Goal: Navigation & Orientation: Find specific page/section

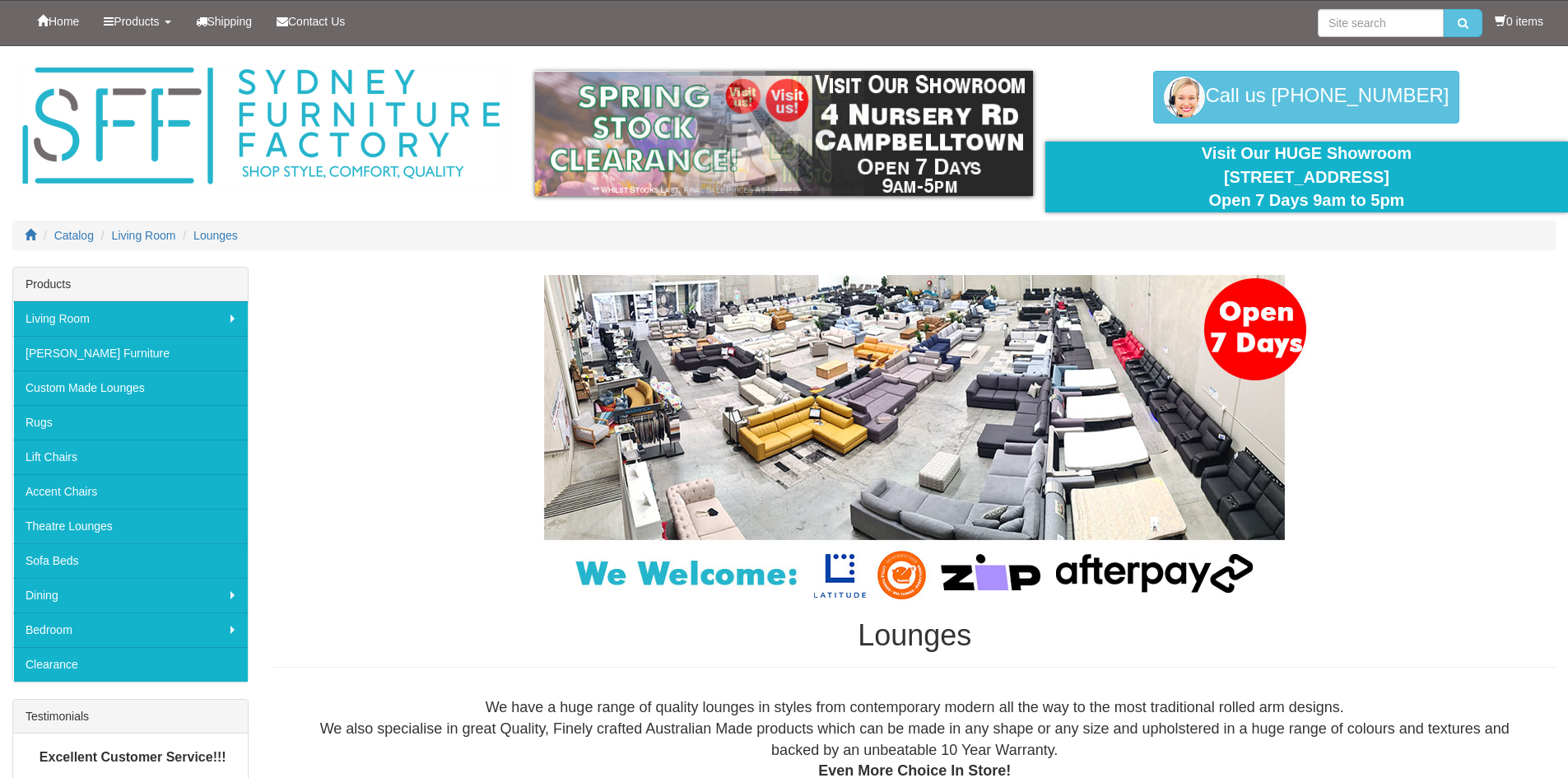
scroll to position [82, 0]
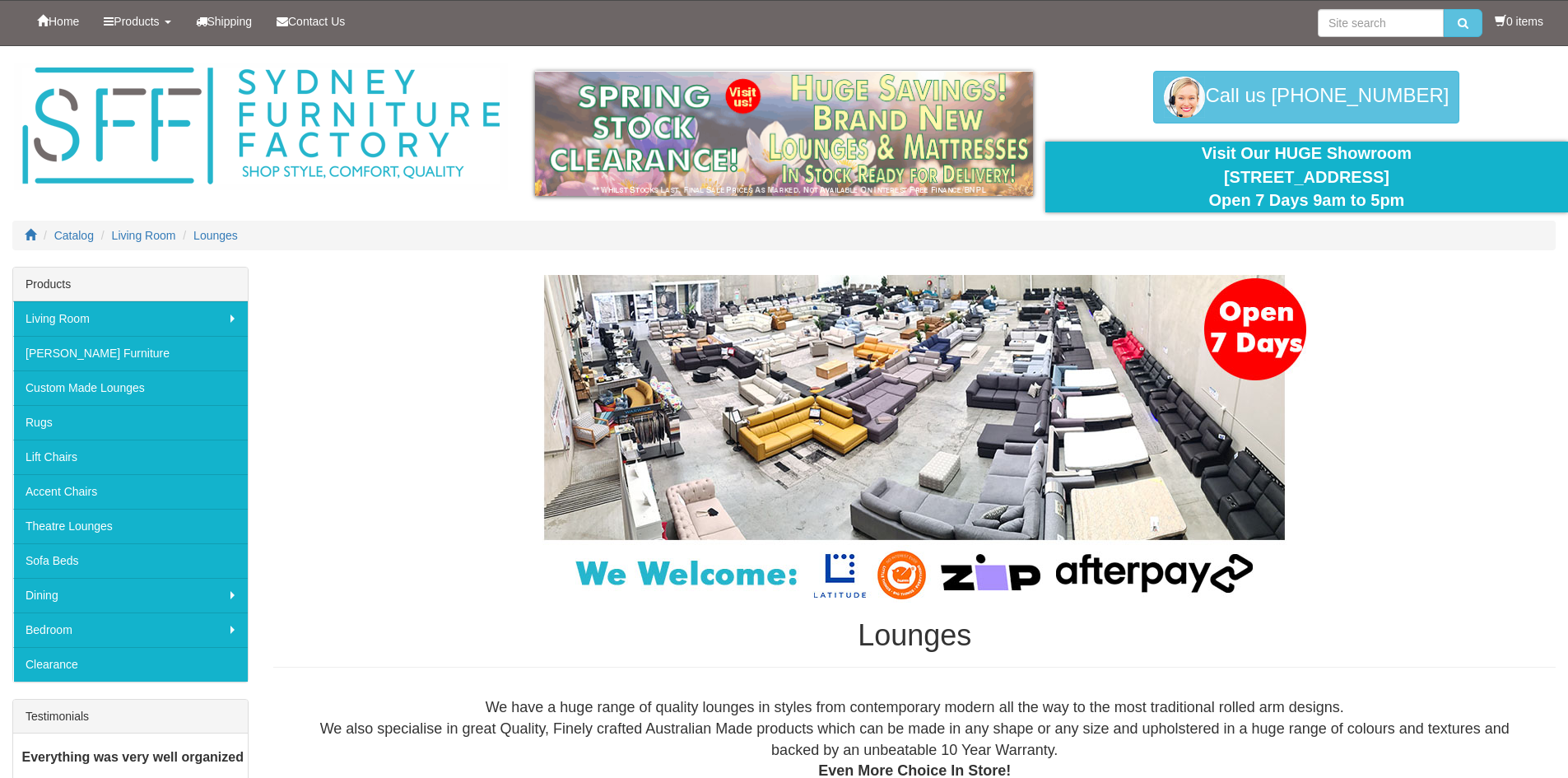
click at [715, 351] on img at bounding box center [914, 438] width 823 height 327
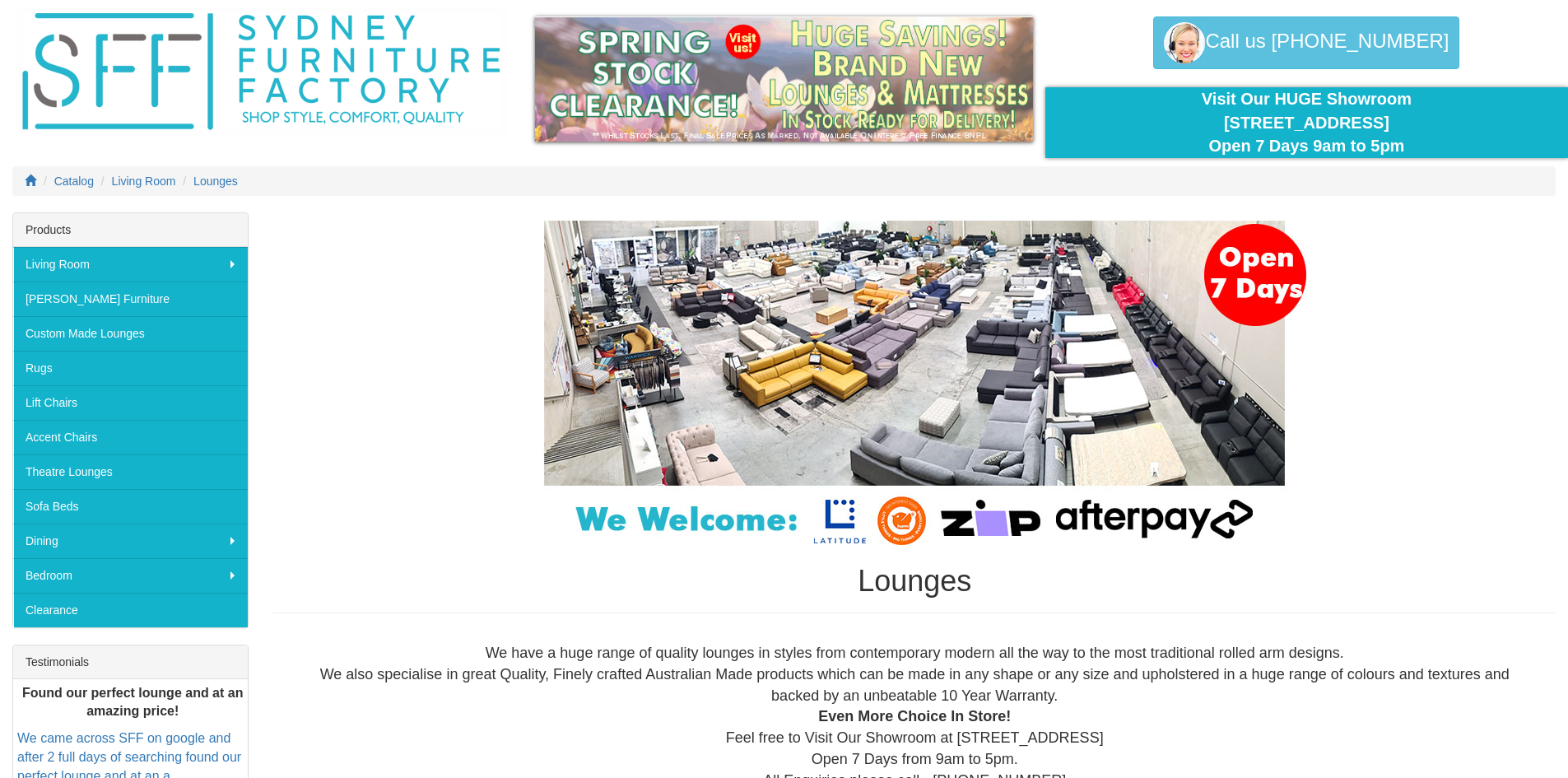
scroll to position [82, 0]
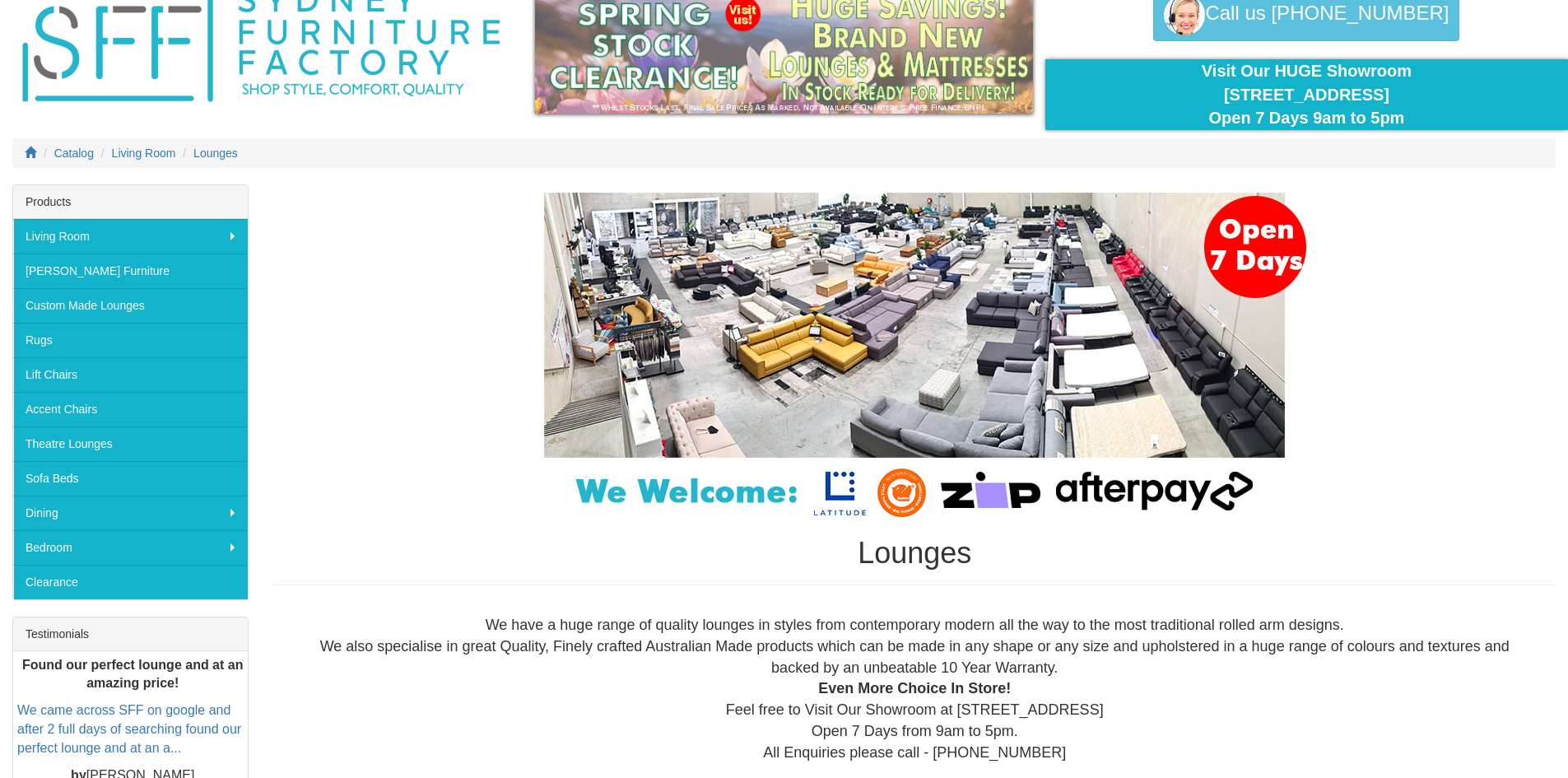
click at [881, 257] on img at bounding box center [914, 356] width 823 height 327
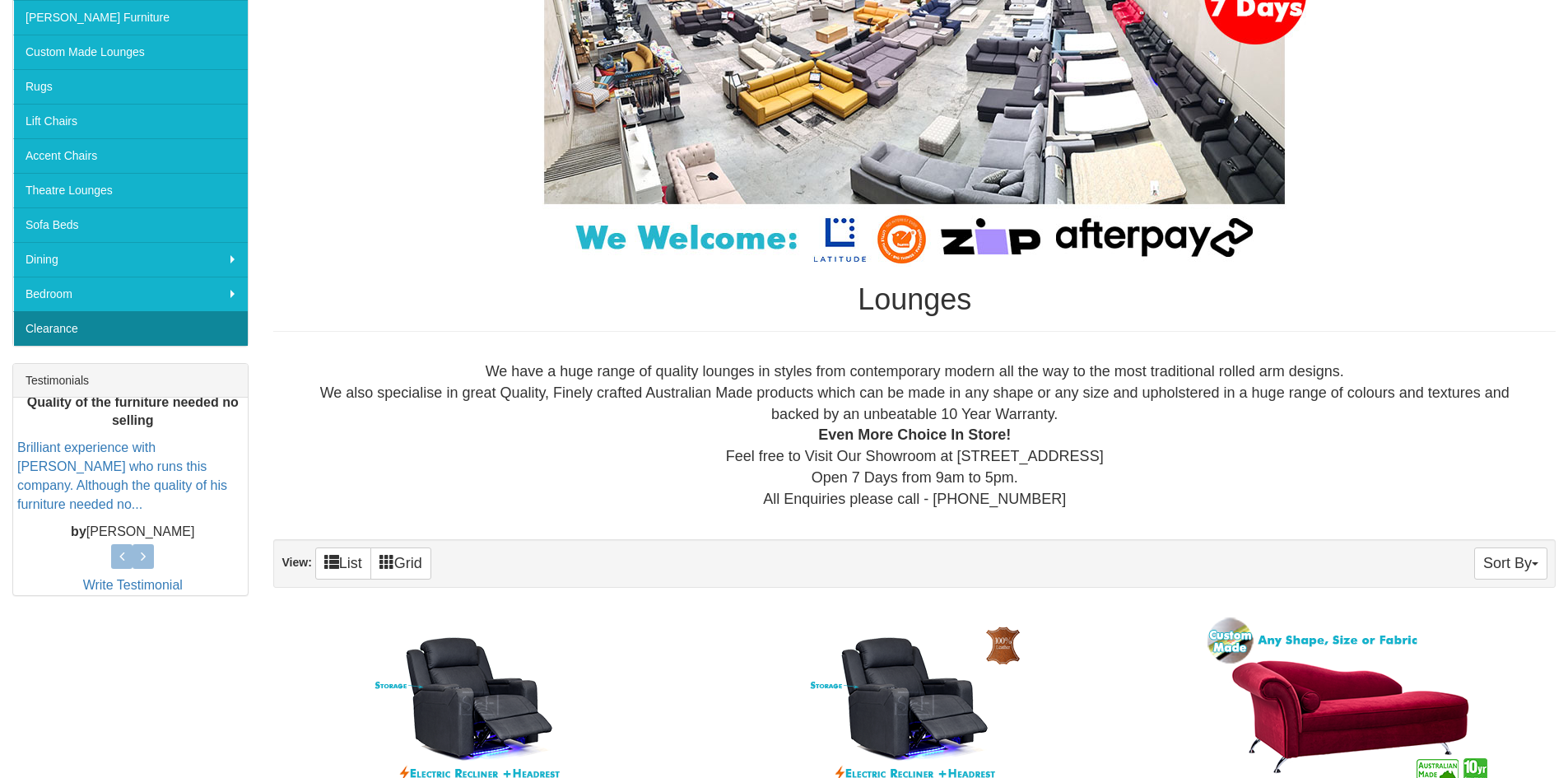
scroll to position [247, 0]
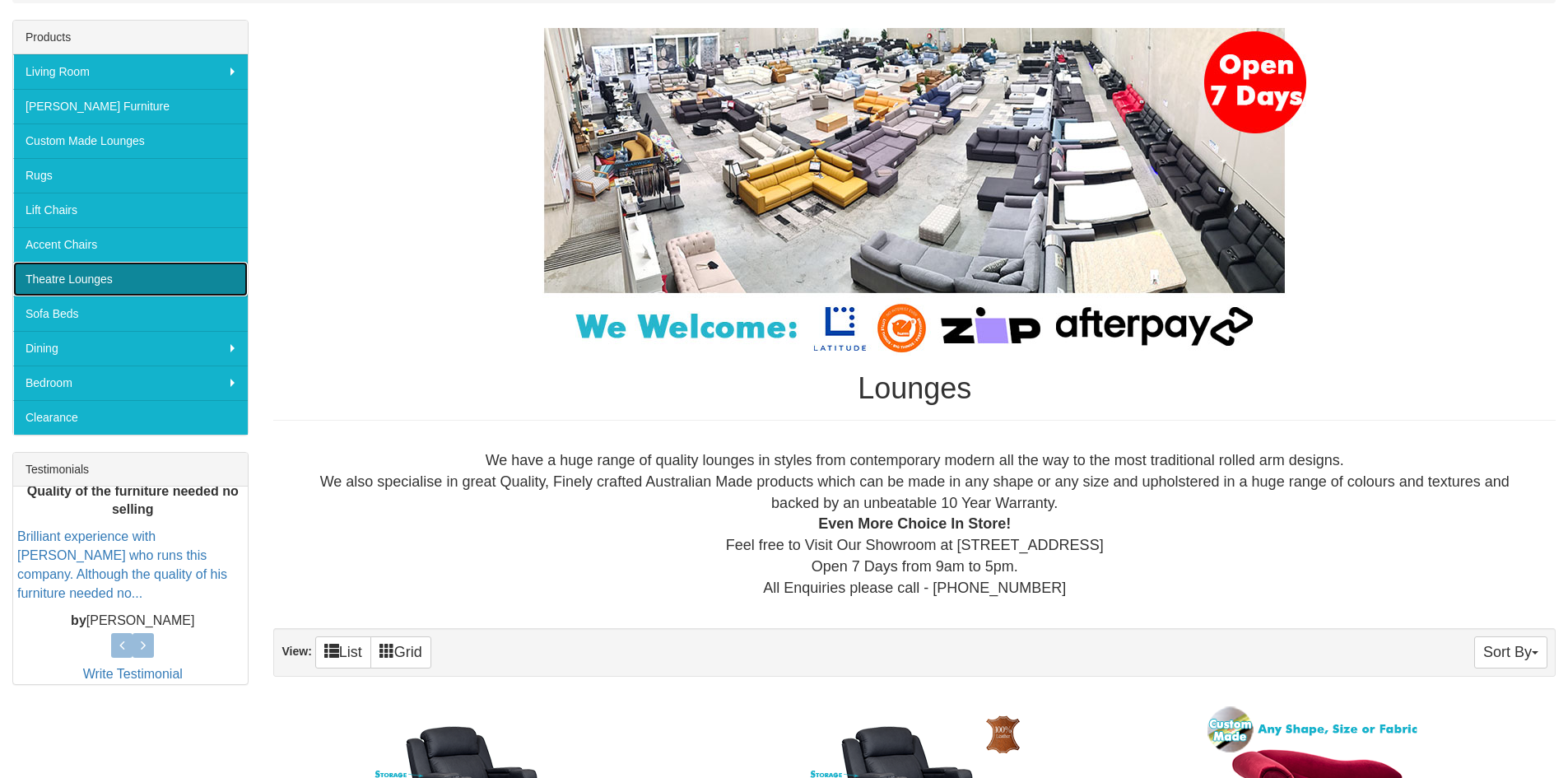
click at [111, 287] on link "Theatre Lounges" at bounding box center [131, 279] width 234 height 35
